Goal: Transaction & Acquisition: Purchase product/service

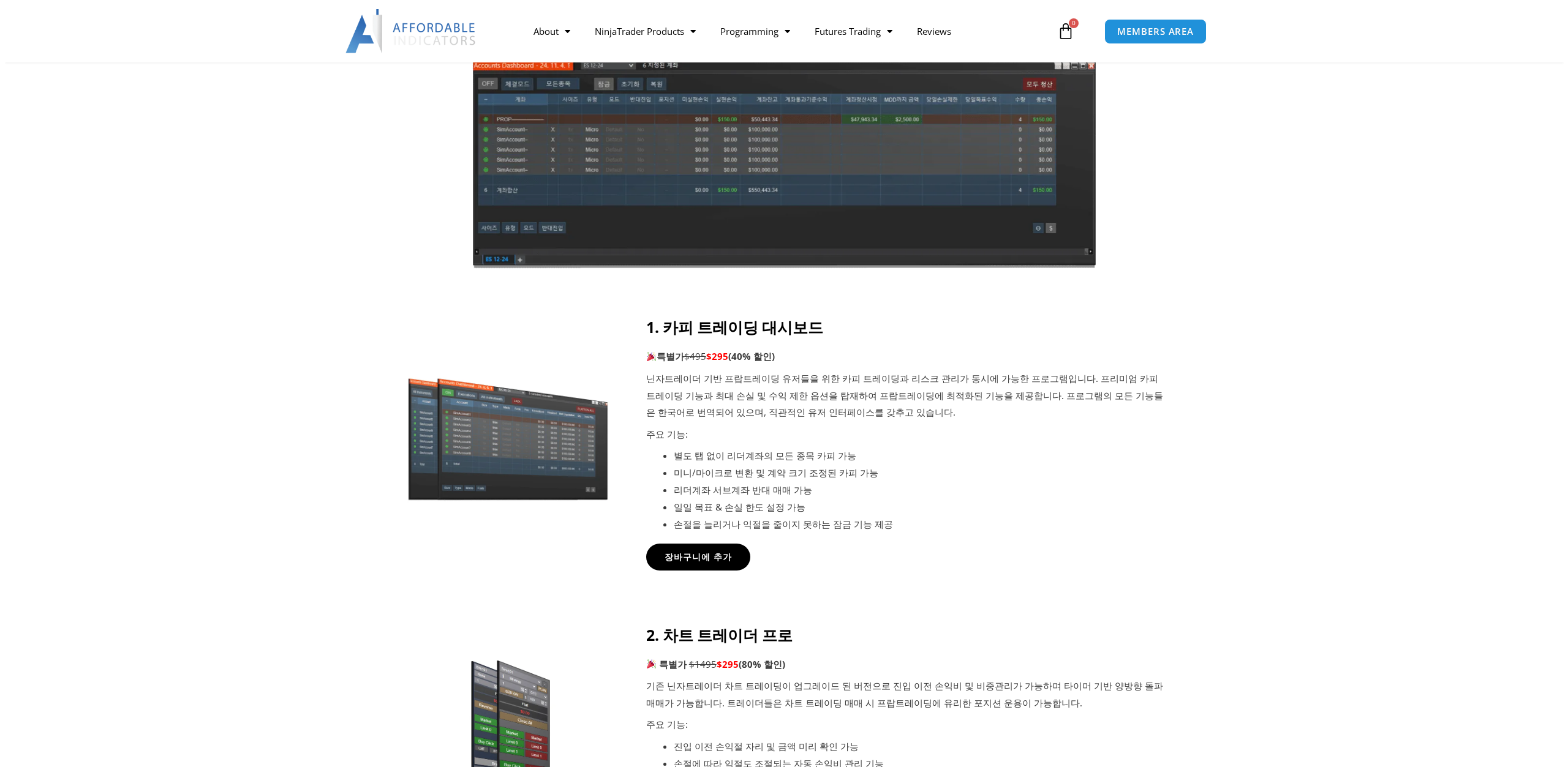
scroll to position [306, 0]
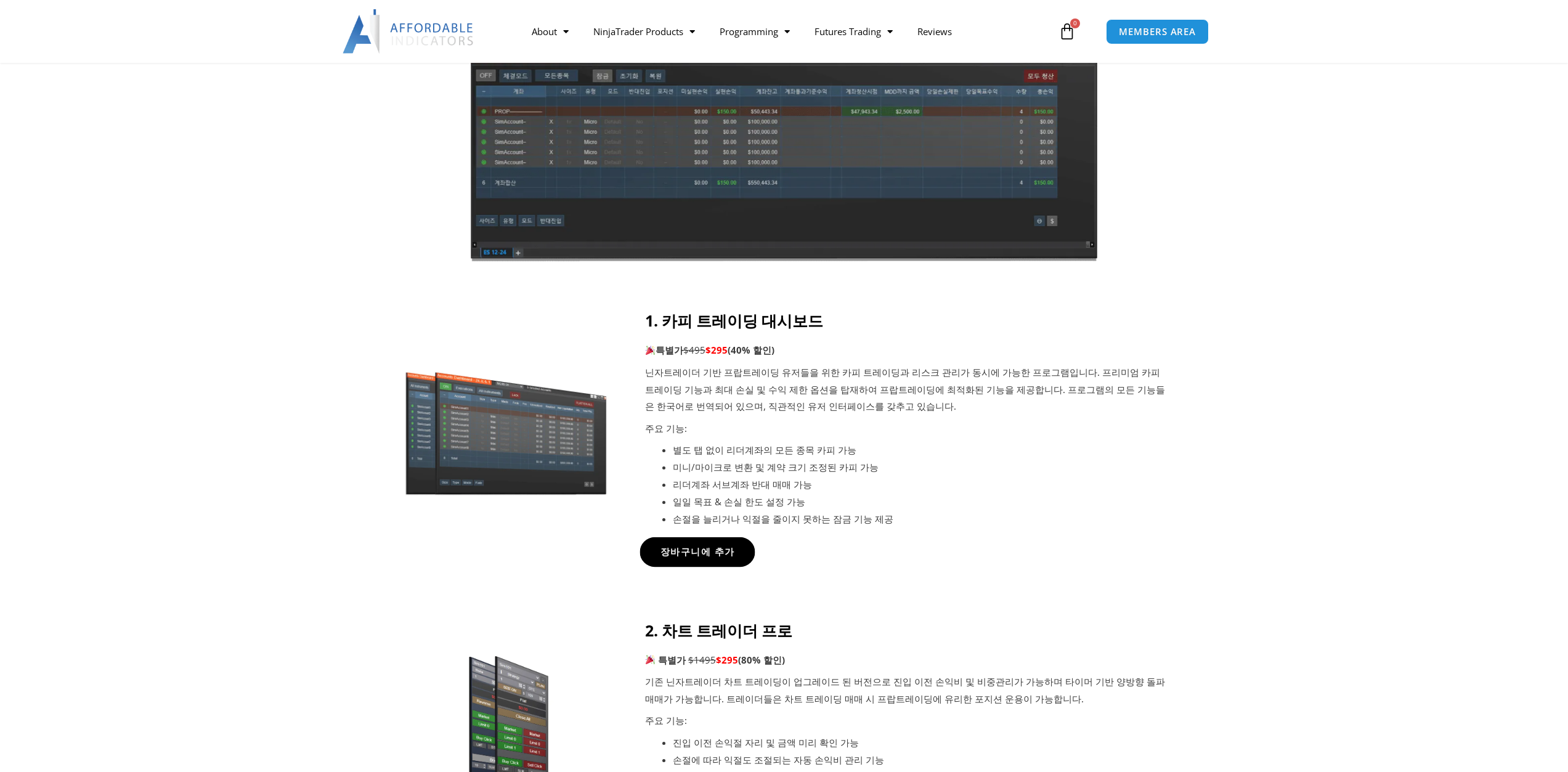
click at [720, 555] on span "장바구니에 추가" at bounding box center [696, 551] width 74 height 9
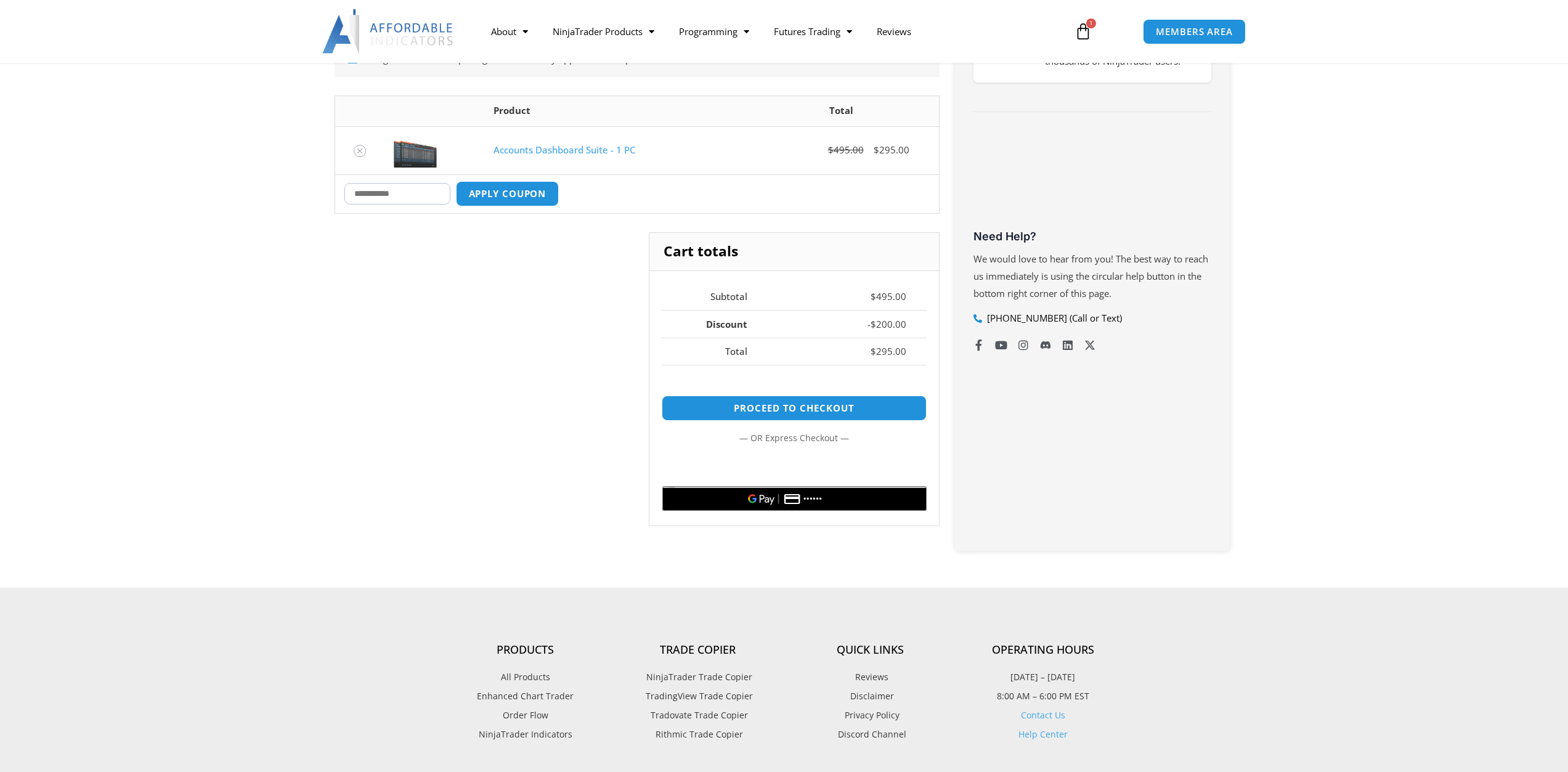
scroll to position [308, 0]
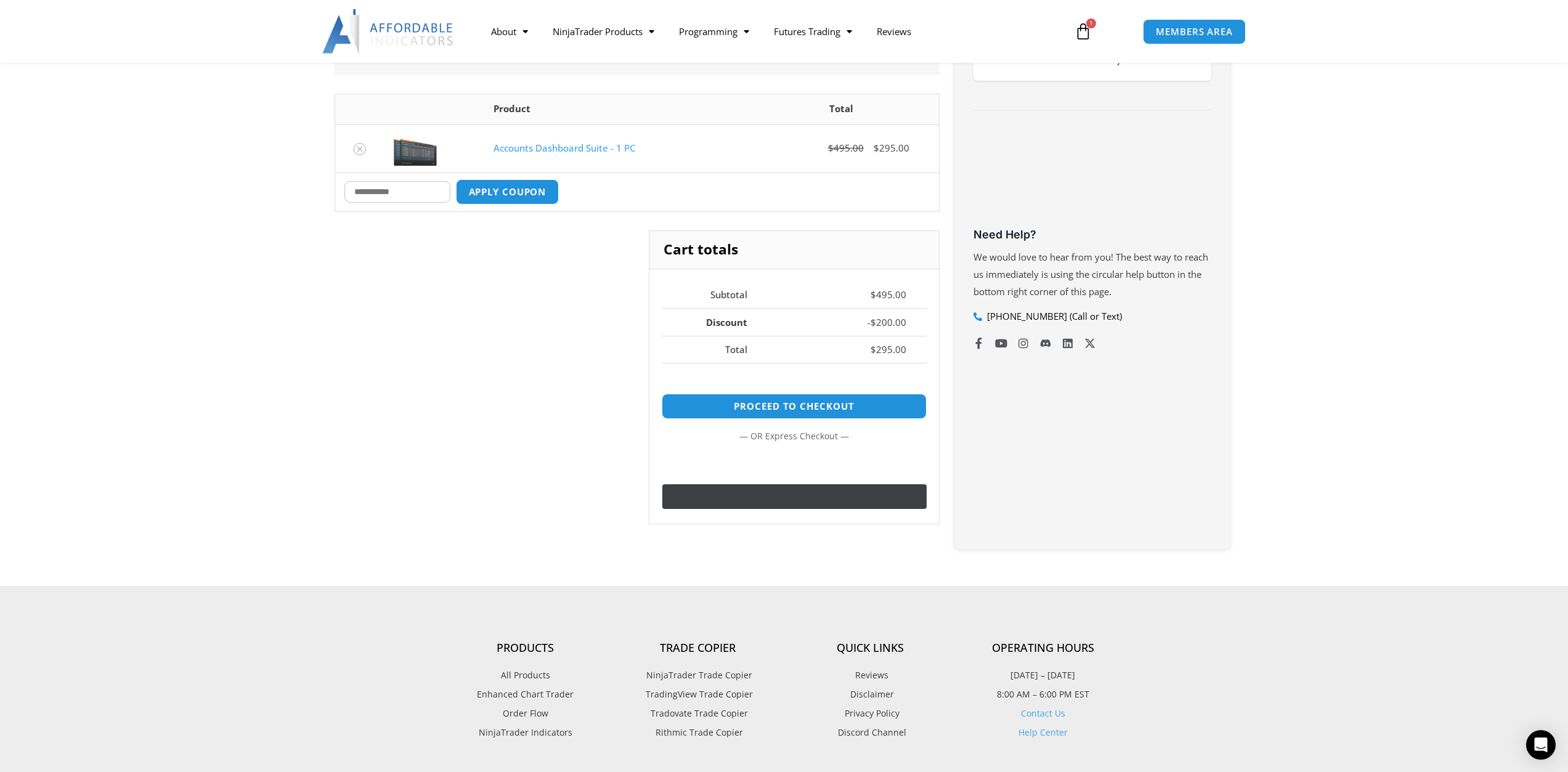
click at [848, 503] on div "@import url(//fonts.googleapis.com/css?family=Google+Sans_old:500) ••••••" at bounding box center [853, 497] width 158 height 19
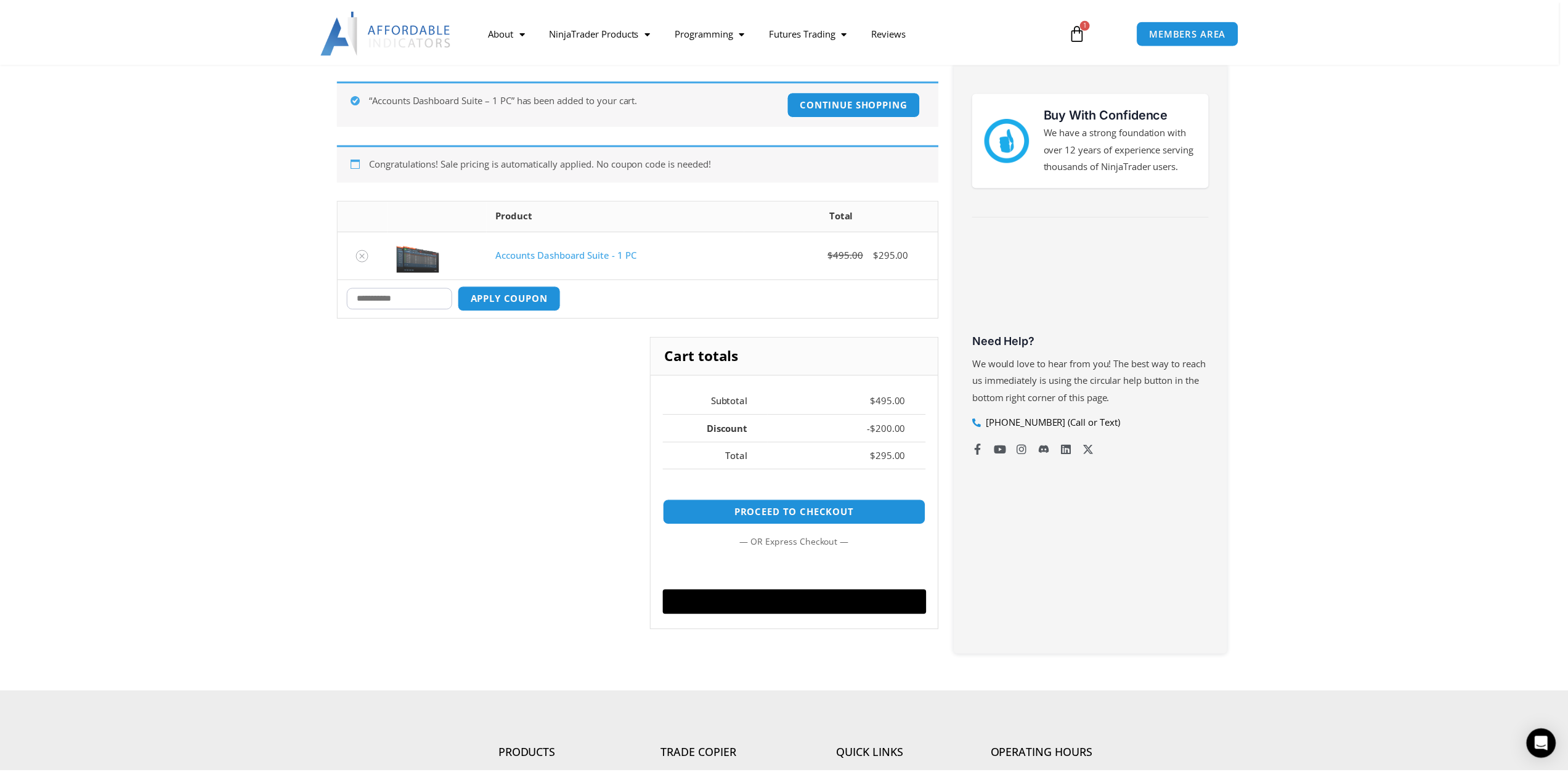
scroll to position [62, 0]
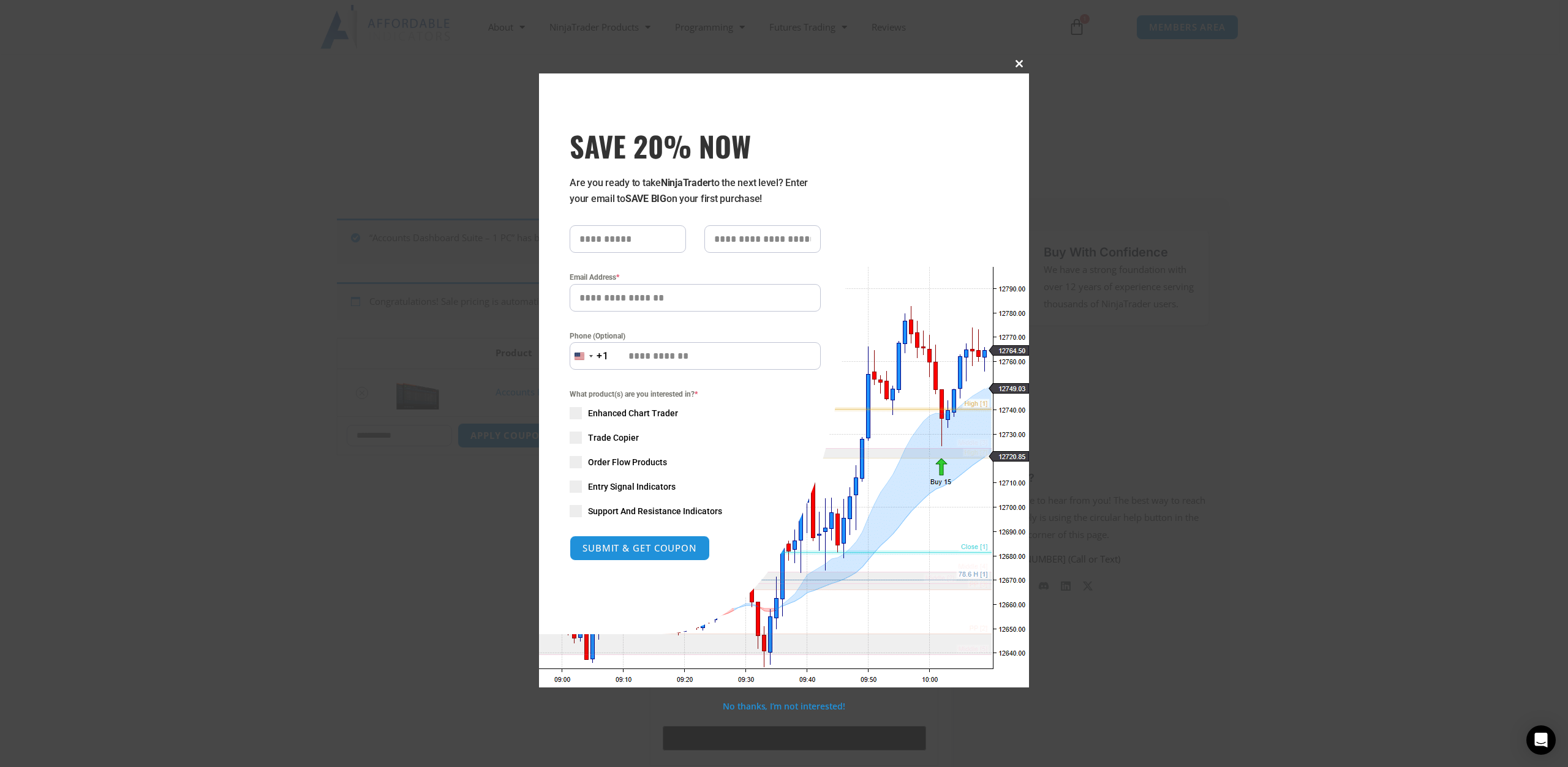
click at [1019, 67] on span "SAVE 20% NOW popup" at bounding box center [1019, 64] width 19 height 8
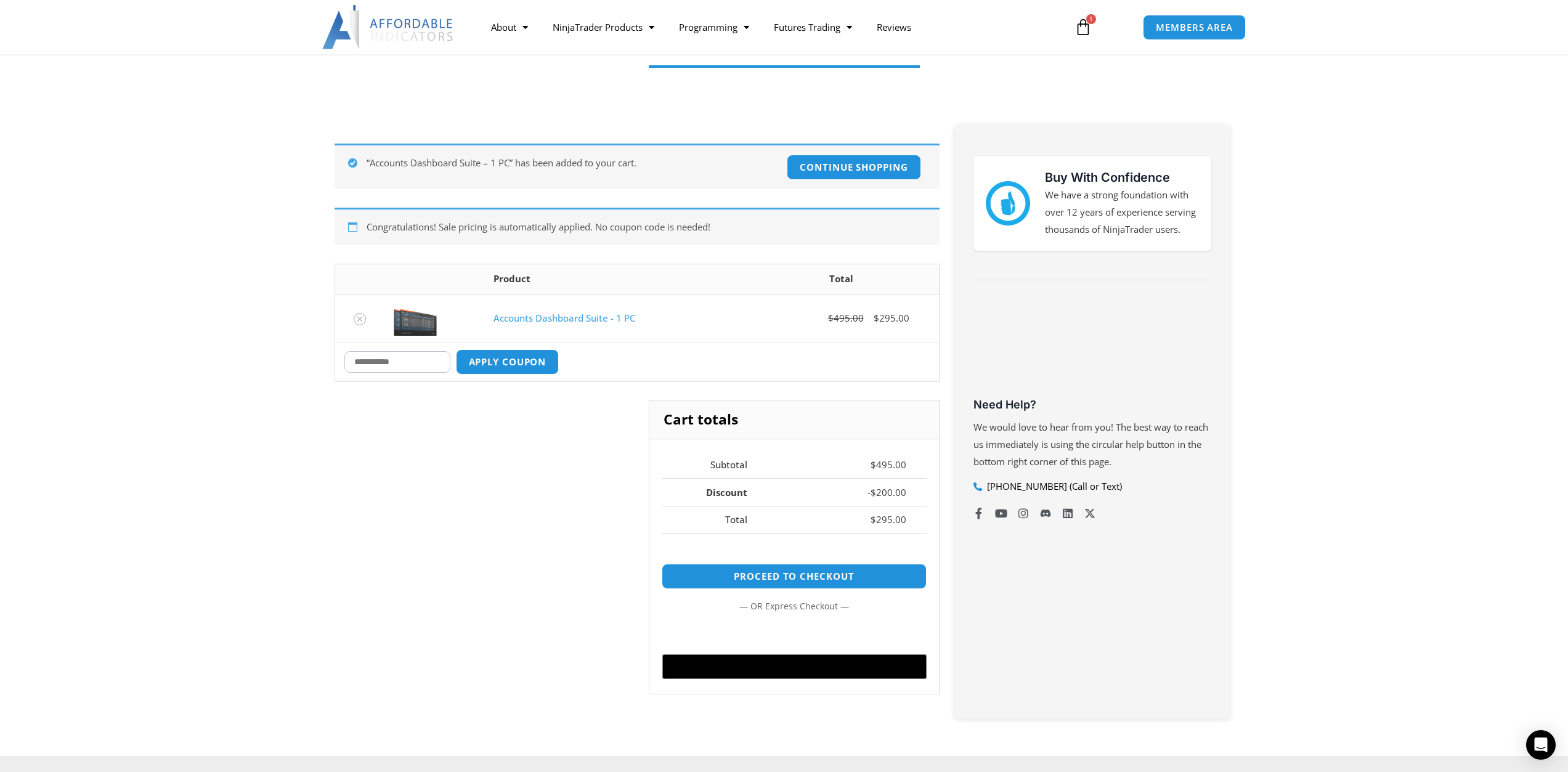
scroll to position [308, 0]
